Goal: Navigation & Orientation: Find specific page/section

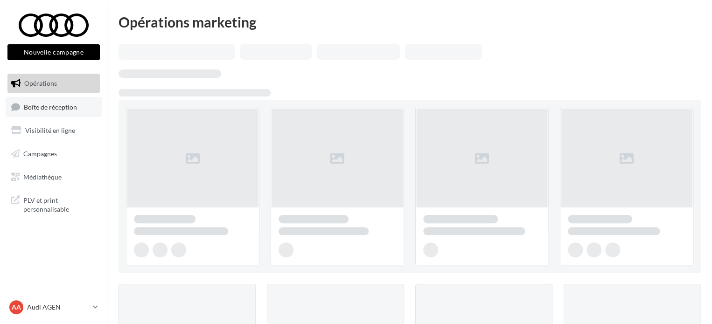
click at [62, 109] on span "Boîte de réception" at bounding box center [50, 107] width 53 height 8
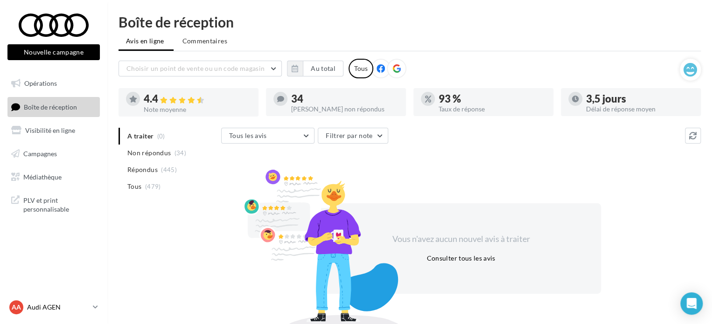
click at [62, 306] on p "Audi AGEN" at bounding box center [58, 307] width 62 height 9
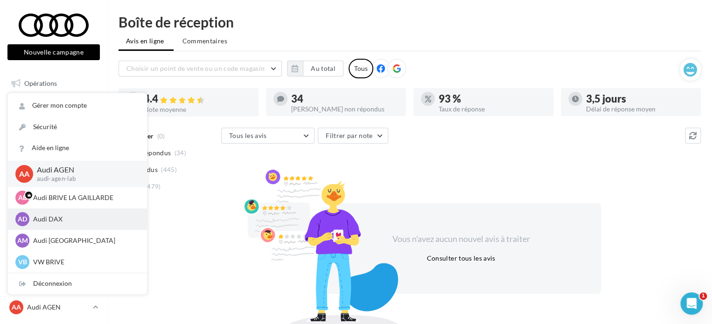
click at [61, 220] on p "Audi DAX" at bounding box center [84, 219] width 103 height 9
